Goal: Transaction & Acquisition: Download file/media

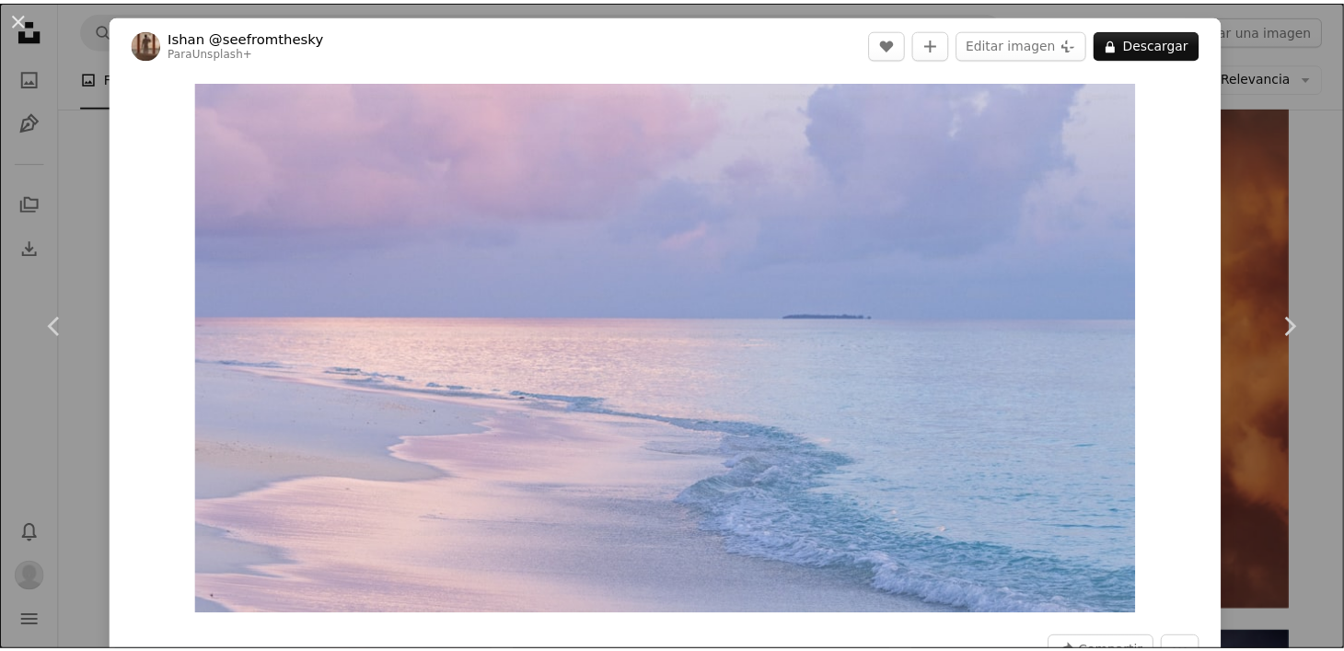
scroll to position [2301, 0]
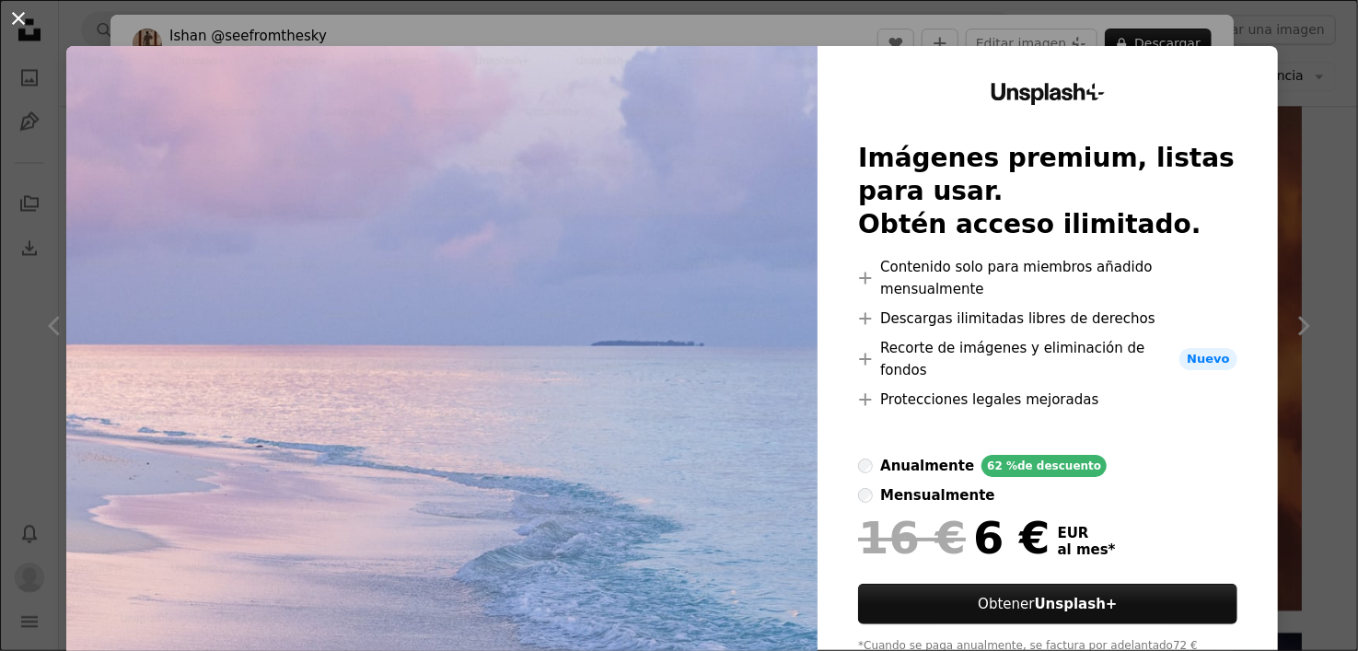
click at [7, 17] on button "An X shape" at bounding box center [18, 18] width 22 height 22
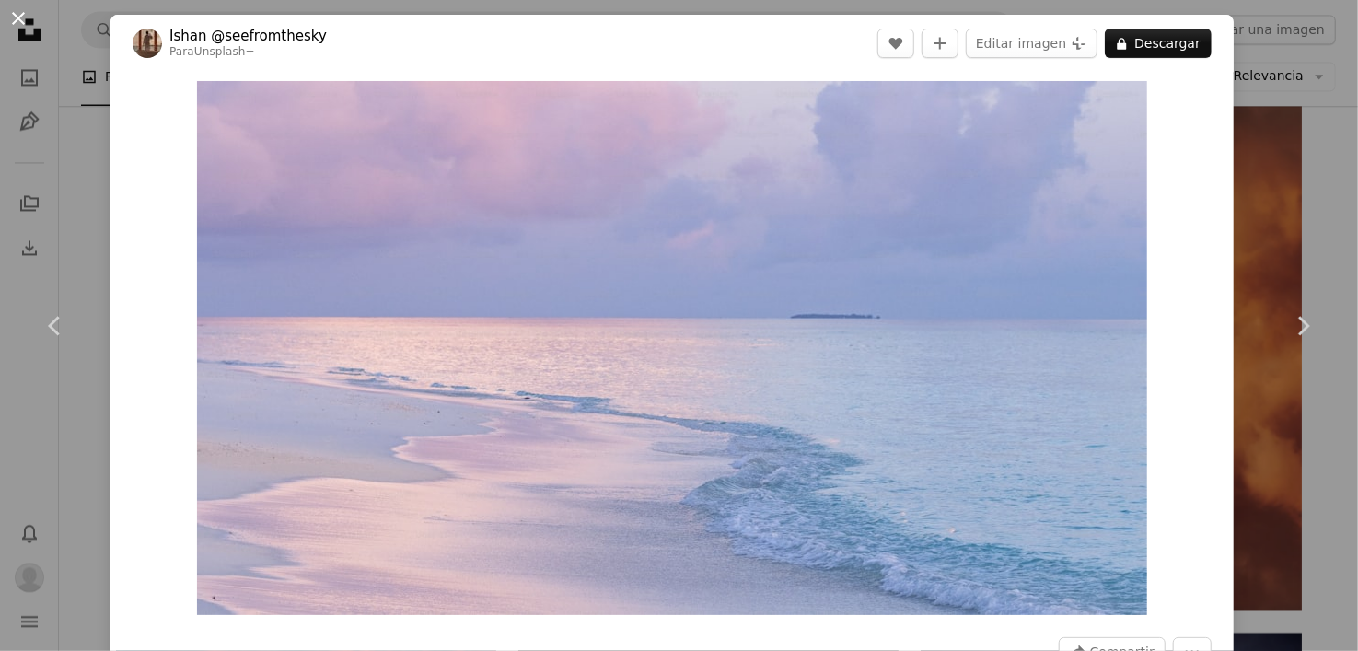
click at [21, 25] on button "An X shape" at bounding box center [18, 18] width 22 height 22
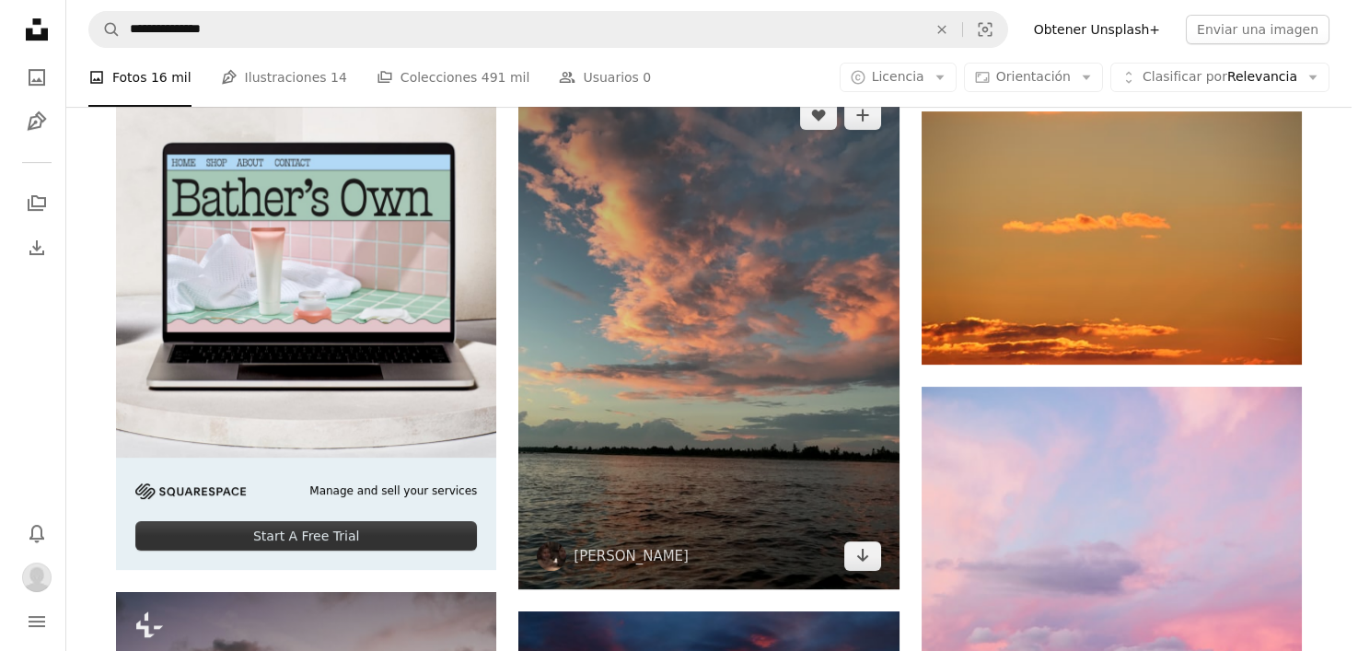
scroll to position [4511, 0]
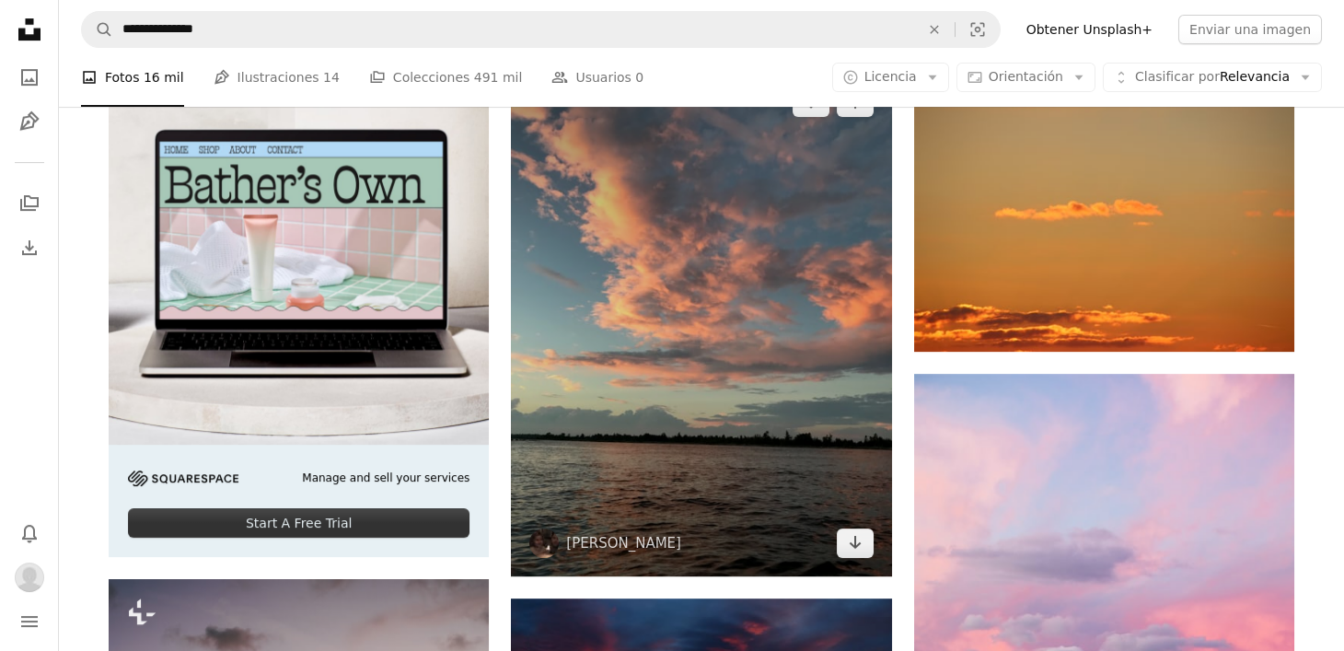
click at [550, 316] on img at bounding box center [701, 322] width 380 height 507
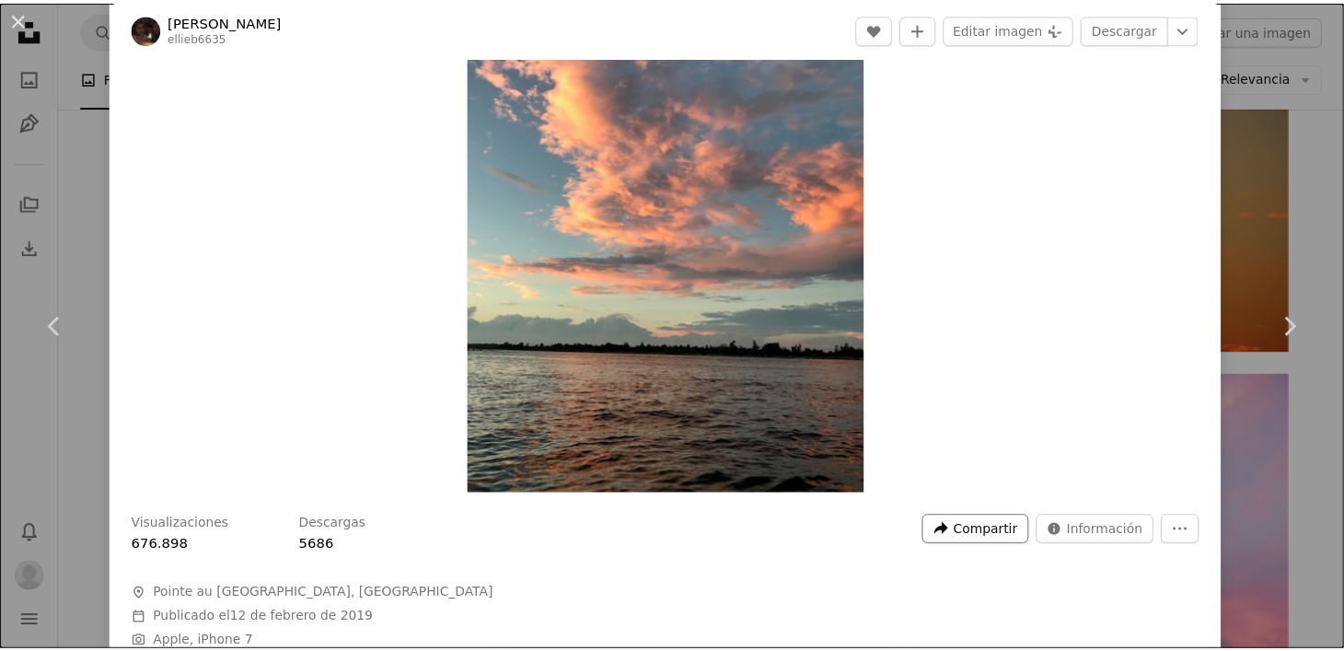
scroll to position [91, 0]
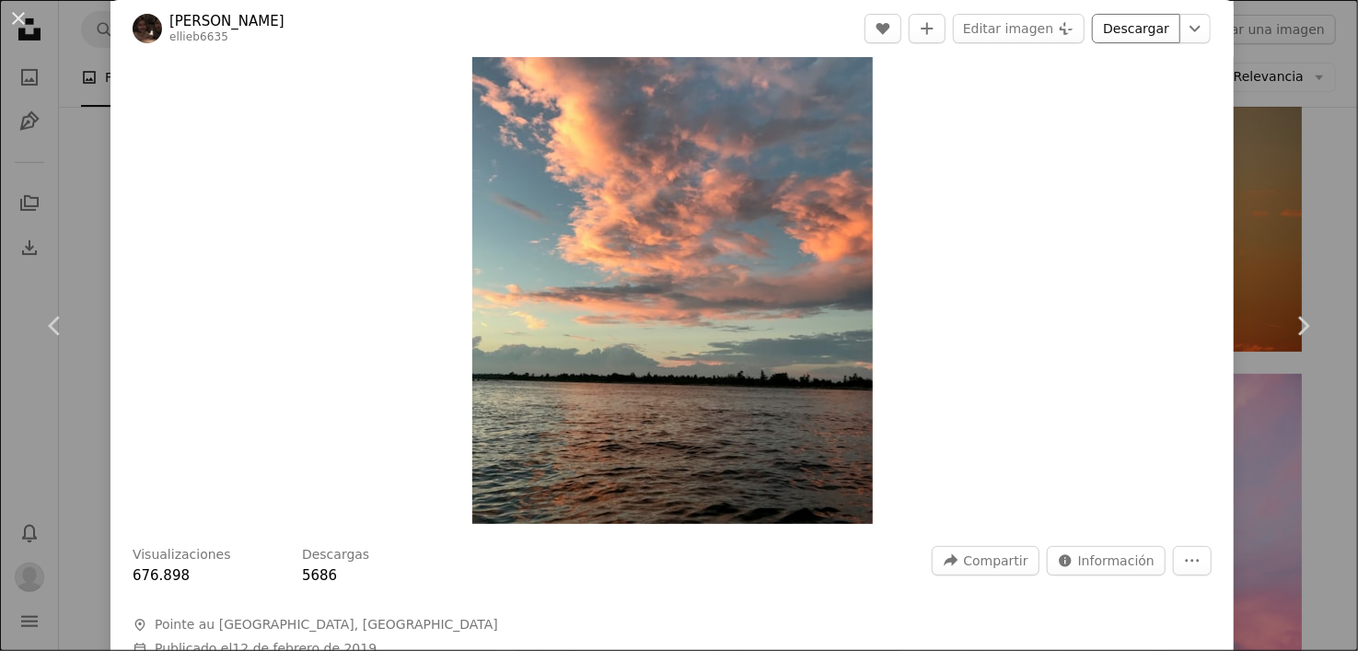
click at [1140, 14] on link "Descargar" at bounding box center [1136, 28] width 88 height 29
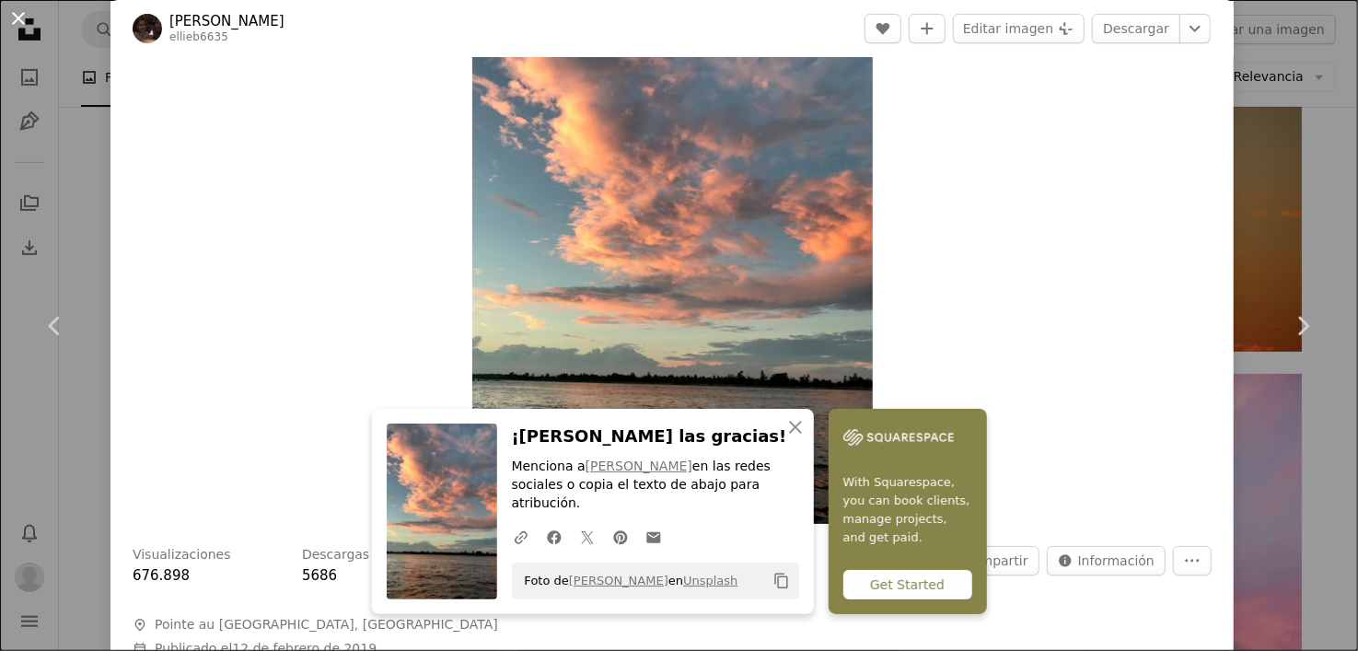
click at [7, 13] on button "An X shape" at bounding box center [18, 18] width 22 height 22
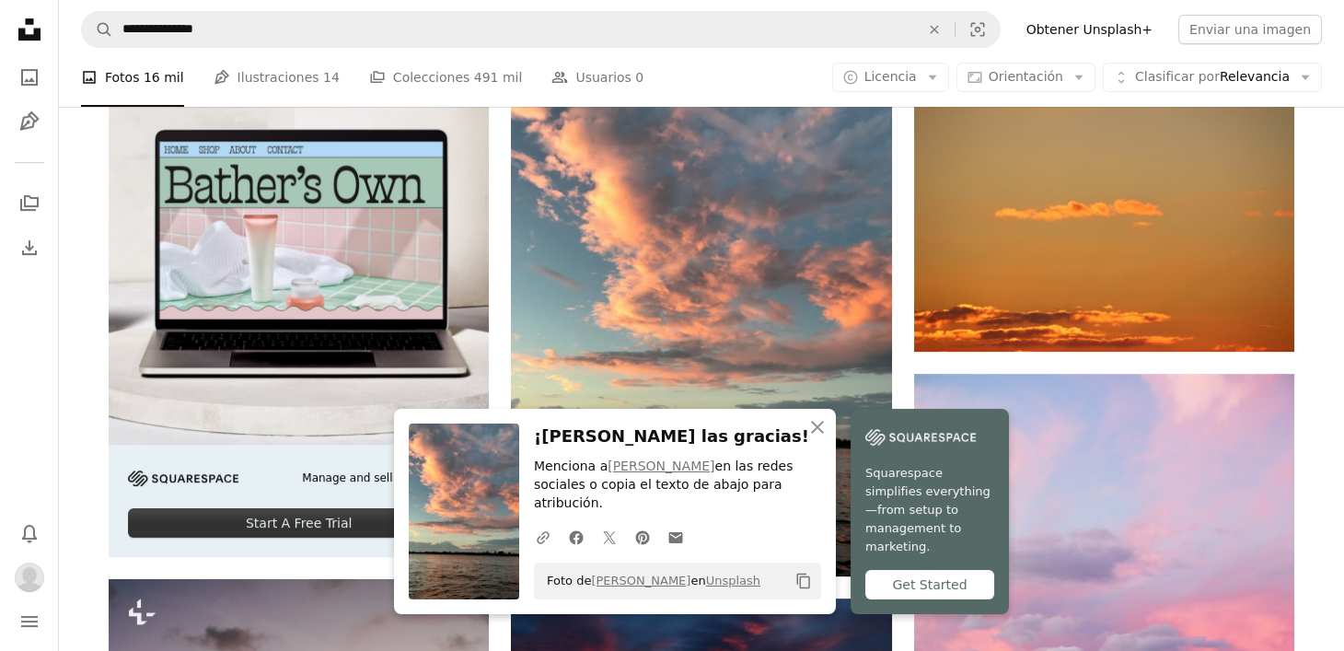
drag, startPoint x: 0, startPoint y: 197, endPoint x: 20, endPoint y: 362, distance: 166.0
click at [0, 211] on nav "Unsplash logo Página de inicio de Unsplash A photo Pen Tool A stack of folders …" at bounding box center [29, 325] width 59 height 651
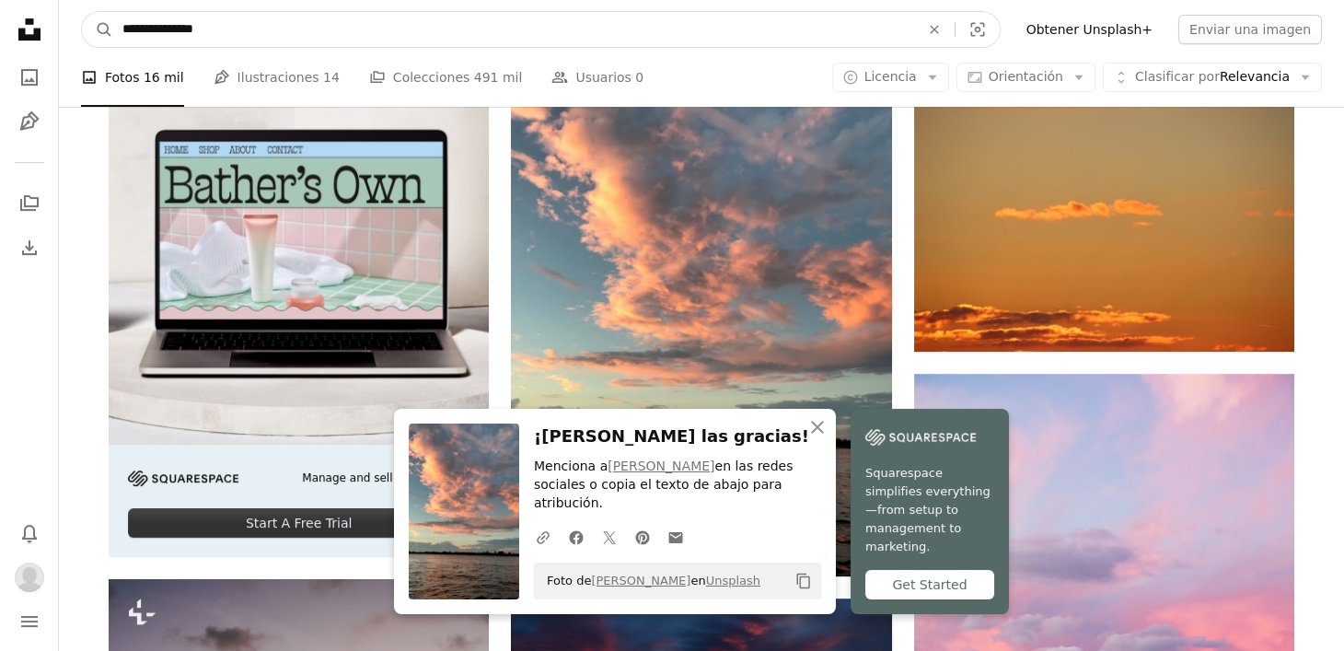
click at [379, 22] on input "**********" at bounding box center [513, 29] width 801 height 35
type input "*"
type input "**********"
click at [82, 12] on button "A magnifying glass" at bounding box center [97, 29] width 31 height 35
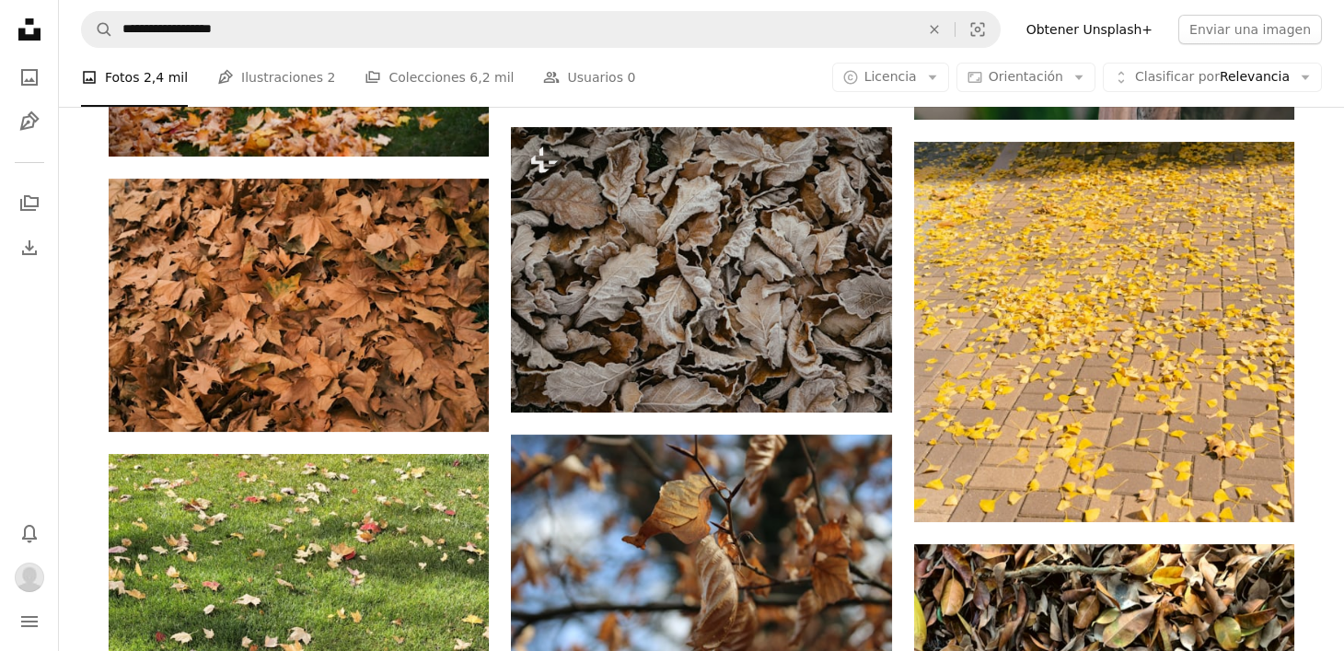
scroll to position [1749, 0]
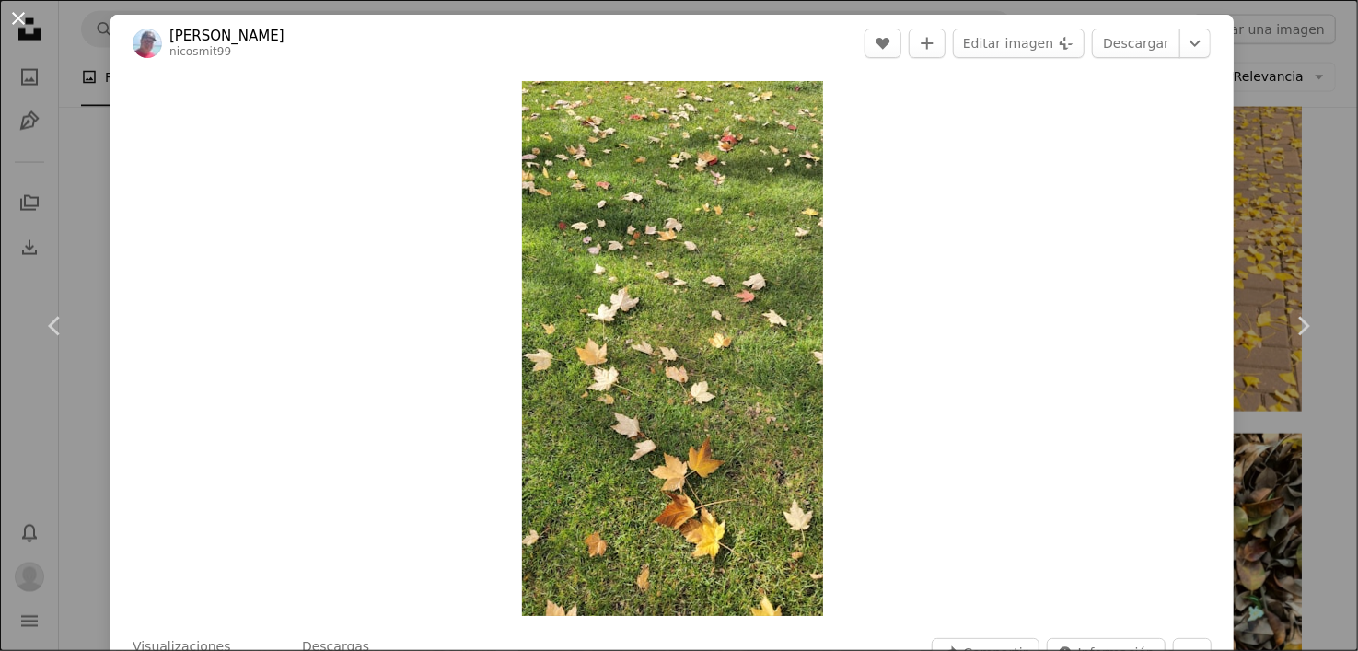
click at [14, 13] on button "An X shape" at bounding box center [18, 18] width 22 height 22
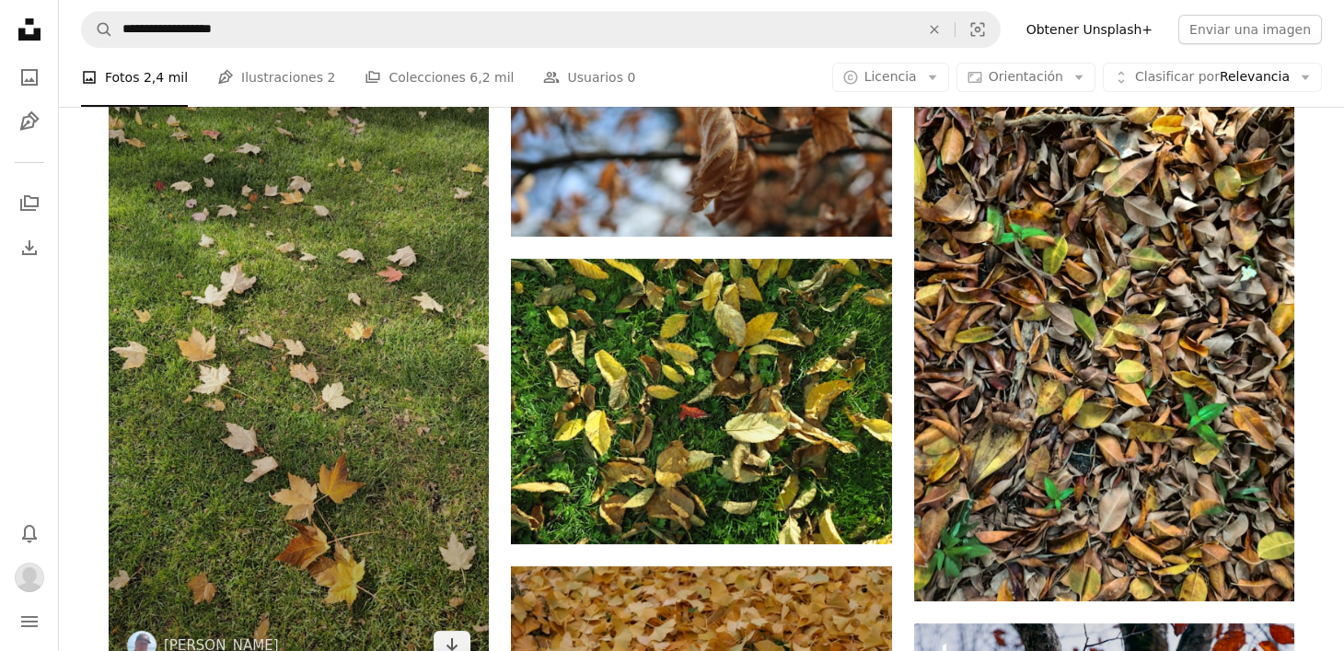
scroll to position [2025, 0]
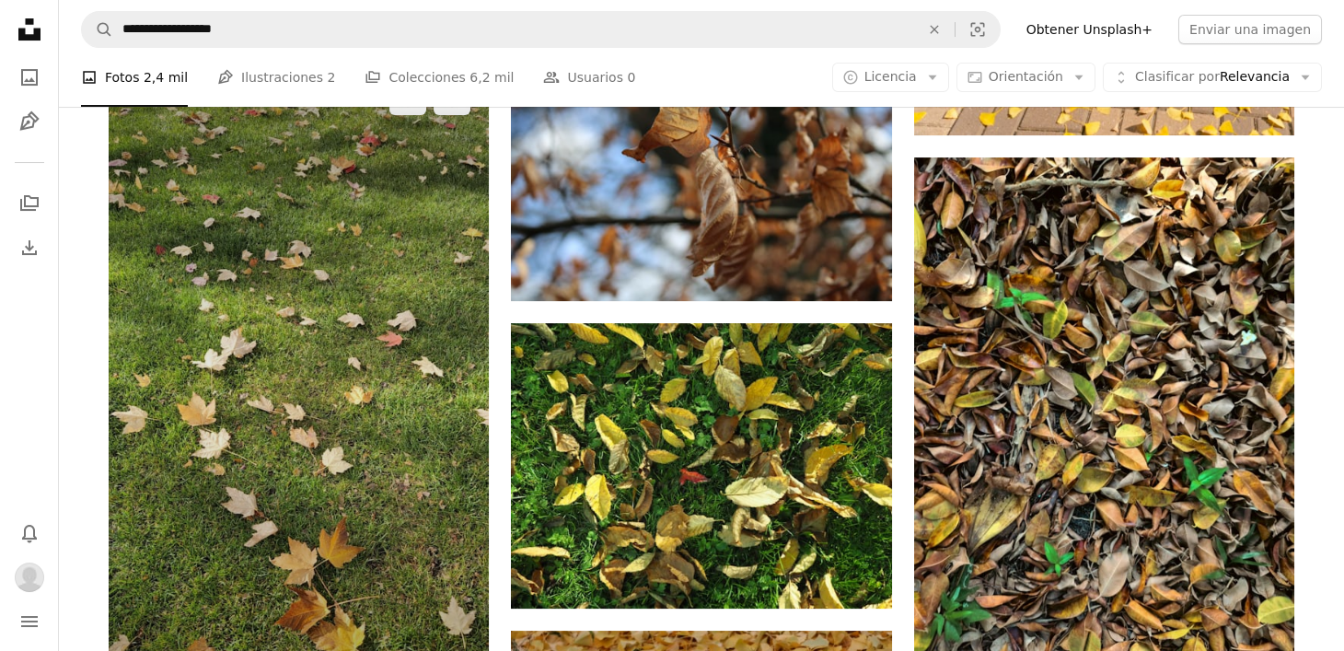
drag, startPoint x: 265, startPoint y: 220, endPoint x: 261, endPoint y: 196, distance: 24.2
click at [261, 196] on img at bounding box center [299, 405] width 380 height 676
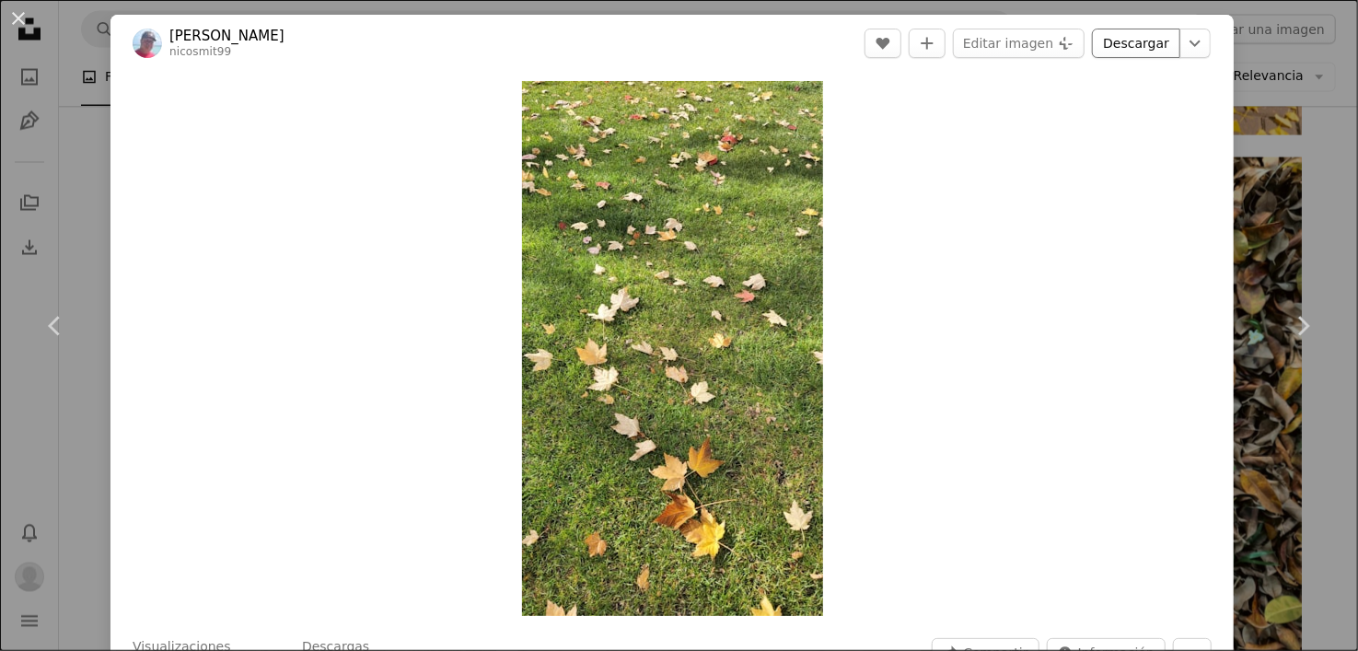
click at [1152, 46] on link "Descargar" at bounding box center [1136, 43] width 88 height 29
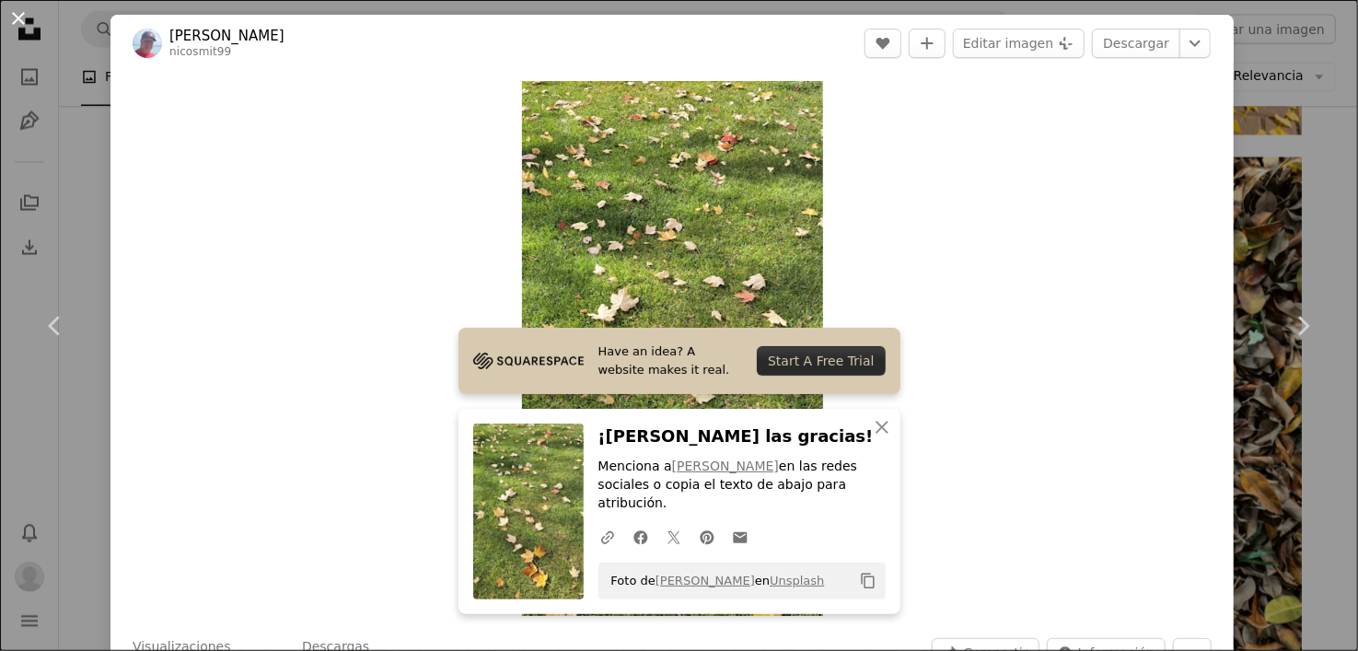
click at [7, 9] on button "An X shape" at bounding box center [18, 18] width 22 height 22
